Goal: Share content: Share content

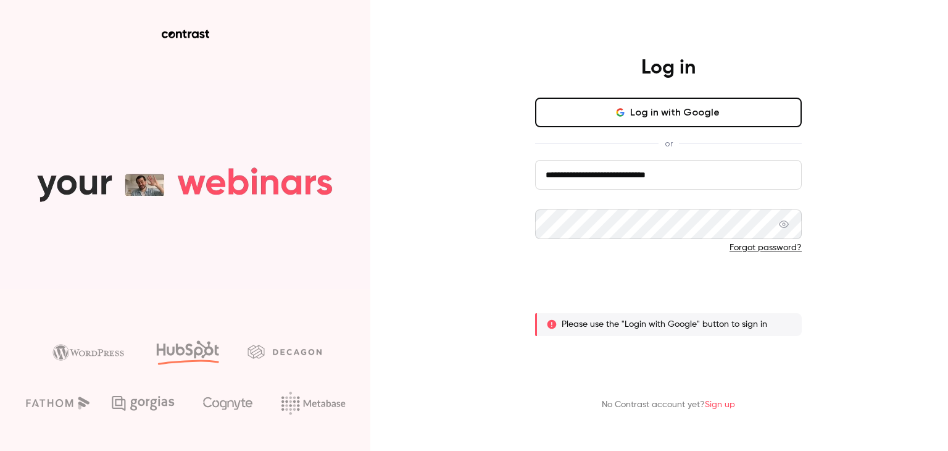
click at [709, 287] on button "Log in" at bounding box center [668, 288] width 267 height 30
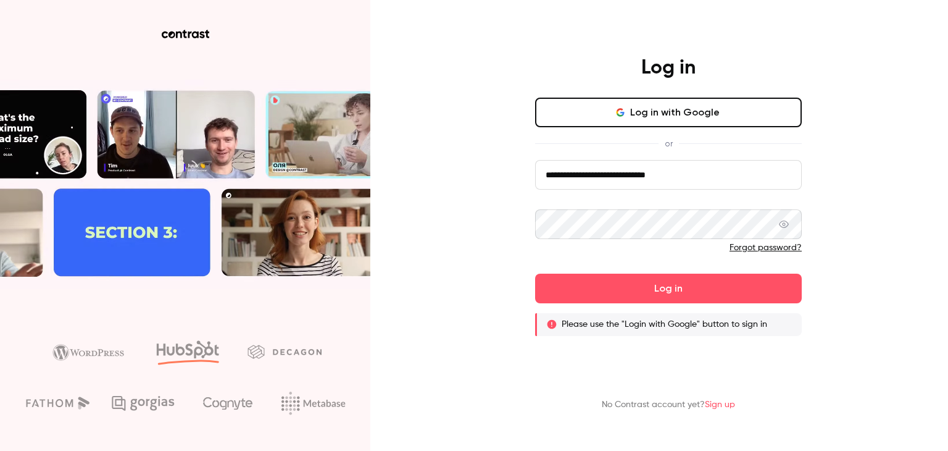
click at [629, 107] on button "Log in with Google" at bounding box center [668, 113] width 267 height 30
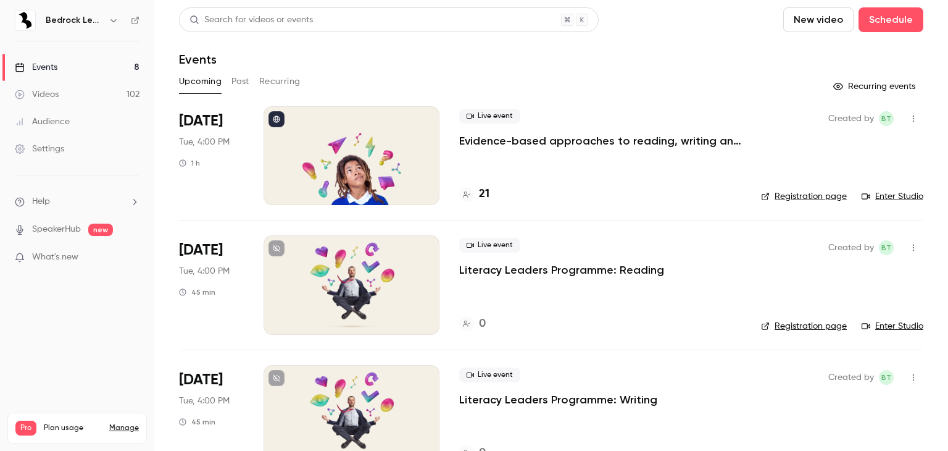
click at [59, 91] on link "Videos 102" at bounding box center [77, 94] width 154 height 27
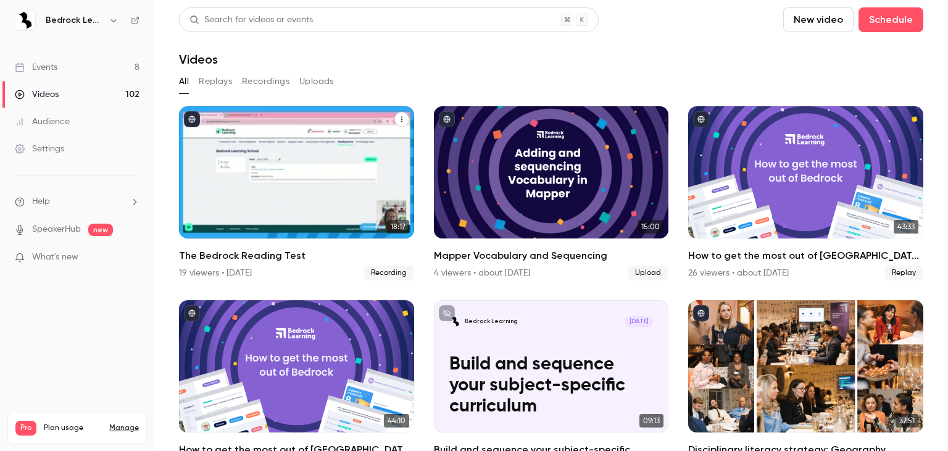
click at [373, 163] on div "The Bedrock Reading Test" at bounding box center [296, 172] width 235 height 132
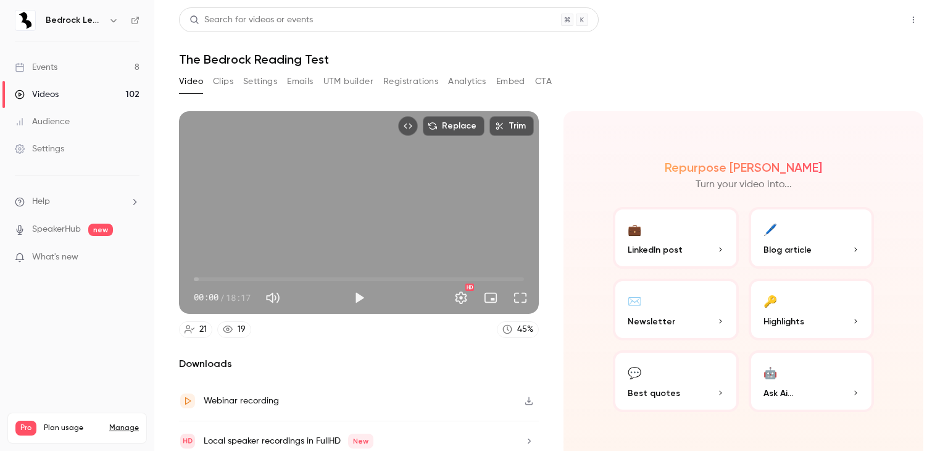
click at [878, 27] on button "Share" at bounding box center [869, 19] width 49 height 25
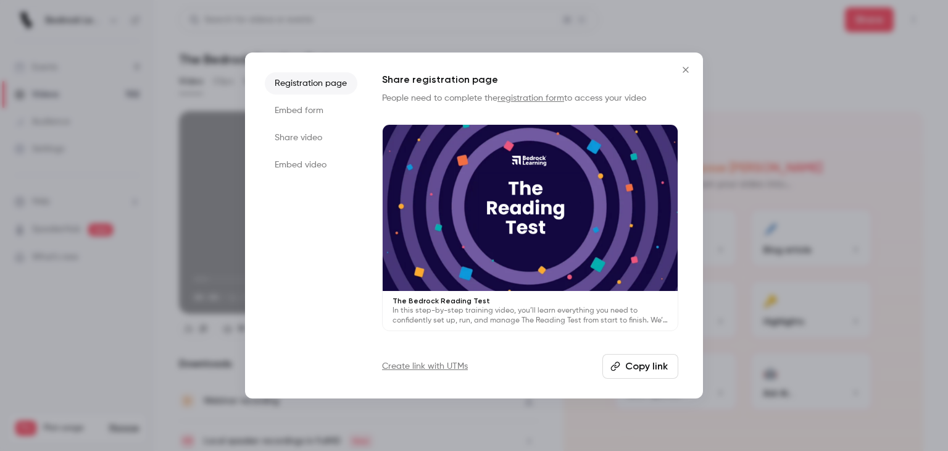
click at [631, 371] on button "Copy link" at bounding box center [640, 366] width 76 height 25
